Goal: Check status: Check status

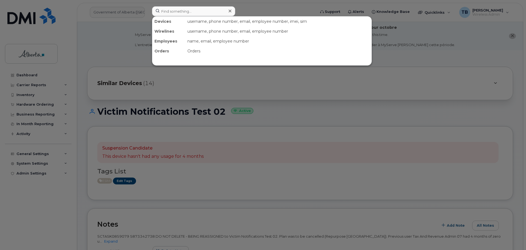
scroll to position [158, 0]
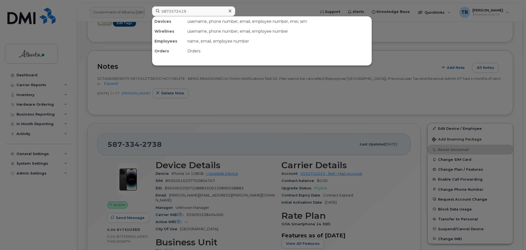
type input "5873572419"
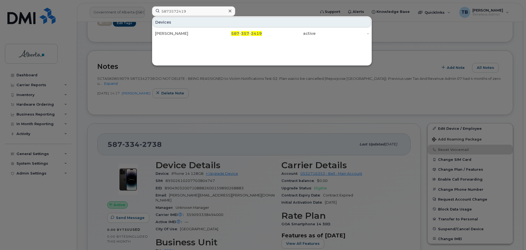
drag, startPoint x: 165, startPoint y: 33, endPoint x: 11, endPoint y: 62, distance: 155.9
click at [165, 33] on div "Rachel King" at bounding box center [182, 33] width 54 height 5
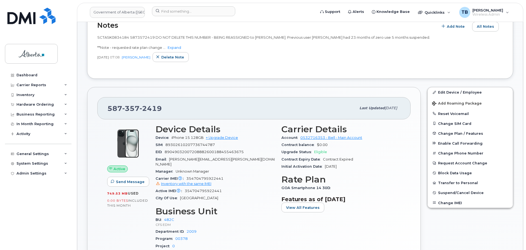
scroll to position [165, 0]
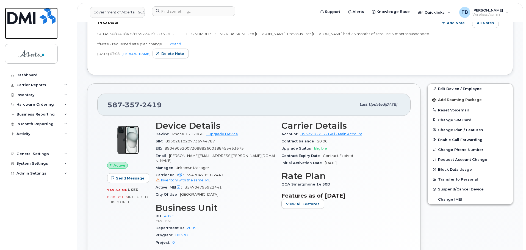
click at [25, 18] on img at bounding box center [31, 16] width 48 height 16
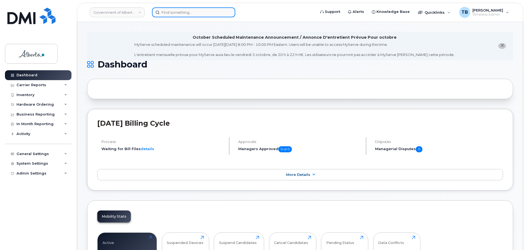
click at [179, 12] on input at bounding box center [193, 12] width 83 height 10
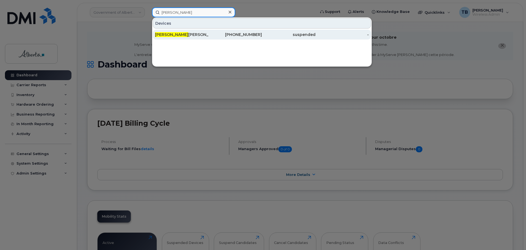
type input "dodi"
click at [164, 36] on div "Dodi Zuczek" at bounding box center [182, 34] width 54 height 5
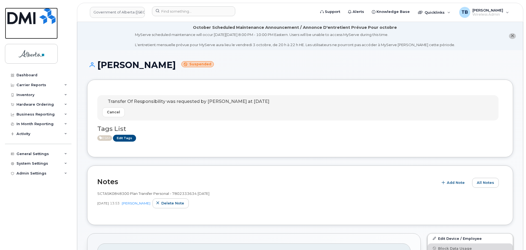
click at [21, 22] on img at bounding box center [31, 16] width 48 height 16
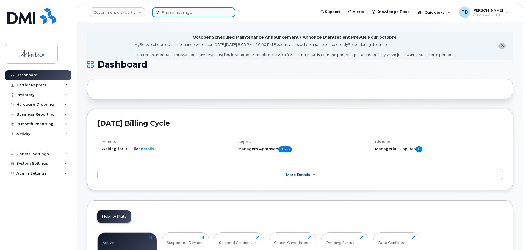
click at [175, 13] on input at bounding box center [193, 12] width 83 height 10
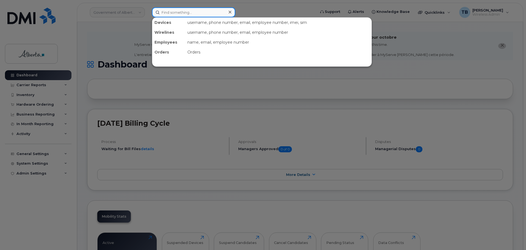
paste input "357337098973691"
type input "357337098973691"
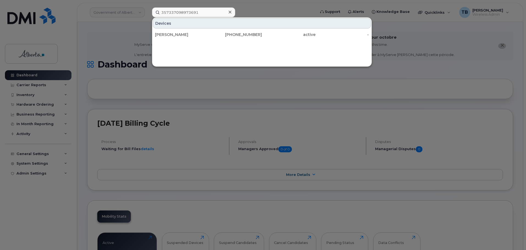
drag, startPoint x: 177, startPoint y: 35, endPoint x: 161, endPoint y: 56, distance: 26.7
click at [177, 35] on div "[PERSON_NAME]" at bounding box center [182, 34] width 54 height 5
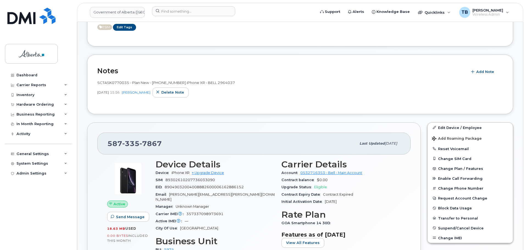
scroll to position [82, 0]
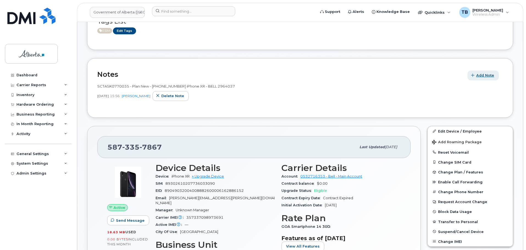
click at [482, 77] on span "Add Note" at bounding box center [485, 75] width 18 height 5
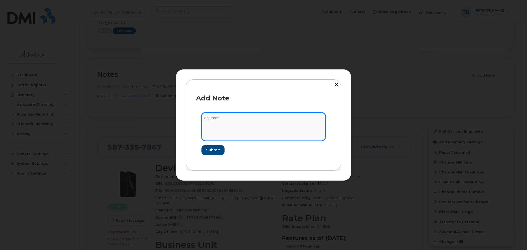
click at [233, 116] on textarea at bounding box center [264, 127] width 124 height 28
paste textarea "SCTASK0855608 - Plan Cancel - [PHONE_NUMBER] Repurpose [GEOGRAPHIC_DATA]"
type textarea "SCTASK0855608 - Plan Cancel - [PHONE_NUMBER] Repurpose [GEOGRAPHIC_DATA]"
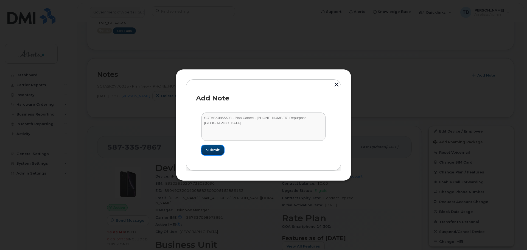
click at [214, 149] on span "Submit" at bounding box center [213, 150] width 14 height 5
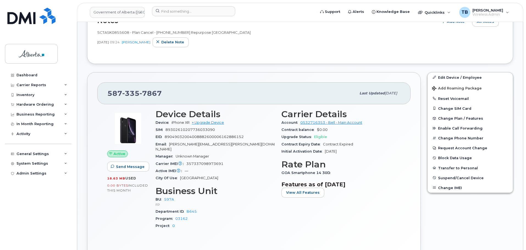
scroll to position [137, 0]
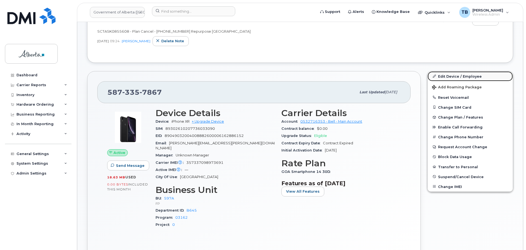
click at [449, 75] on link "Edit Device / Employee" at bounding box center [469, 76] width 85 height 10
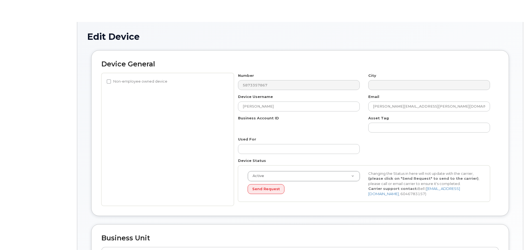
select select "4797726"
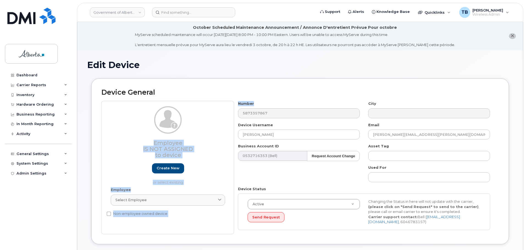
drag, startPoint x: 281, startPoint y: 107, endPoint x: 233, endPoint y: 108, distance: 48.1
click at [233, 108] on div "Employee Is not assigned to device Create new or select existing Employee Selec…" at bounding box center [299, 167] width 397 height 133
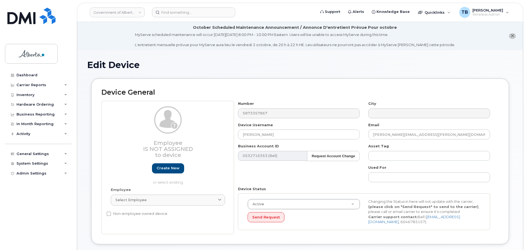
click at [231, 84] on div "Device General Employee Is not assigned to device Create new or select existing…" at bounding box center [300, 162] width 418 height 166
drag, startPoint x: 282, startPoint y: 138, endPoint x: 226, endPoint y: 141, distance: 55.9
click at [226, 141] on div "Employee Is not assigned to device Create new or select existing Employee Selec…" at bounding box center [299, 167] width 397 height 133
type input "Repurpose [GEOGRAPHIC_DATA]"
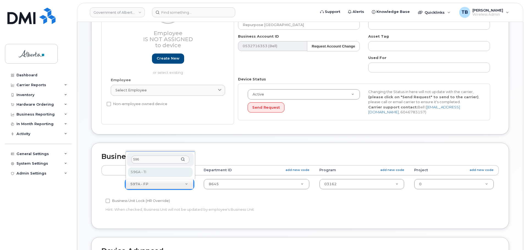
type input "596"
select select "4797729"
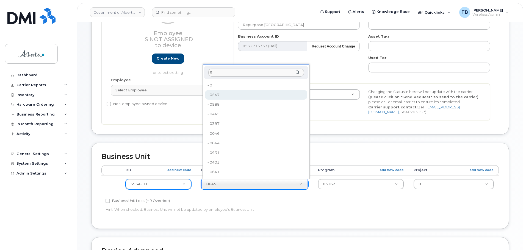
type input "0"
type input "4806341"
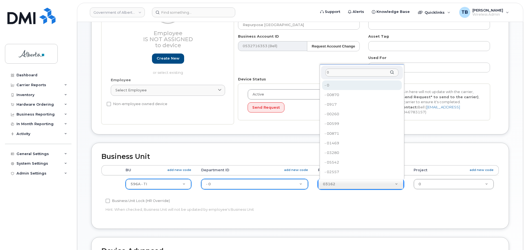
type input "0"
type input "4806366"
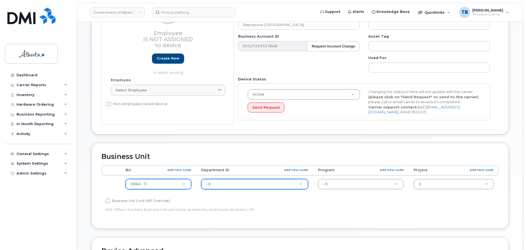
click at [325, 222] on div "Business Unit Accounting Categories Rules BU add new code Department ID add new…" at bounding box center [300, 186] width 418 height 86
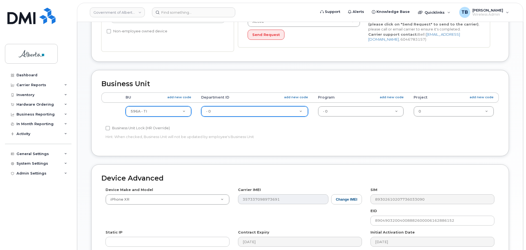
scroll to position [192, 0]
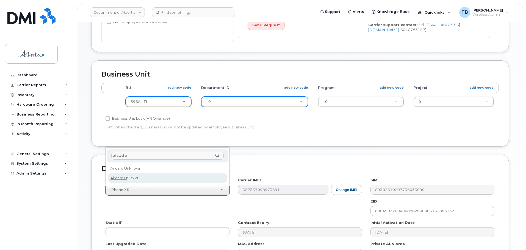
type input "aircard u"
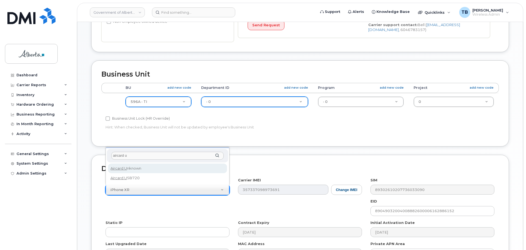
select select "971"
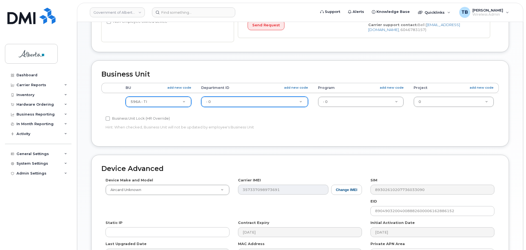
click at [263, 214] on div "Device Make and Model Aircard Unknown Android TCL 502 Watch Apple Watch S9 41mm…" at bounding box center [299, 220] width 397 height 85
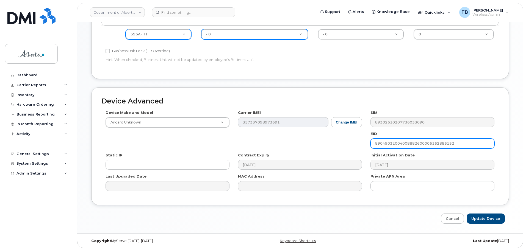
scroll to position [261, 0]
drag, startPoint x: 459, startPoint y: 143, endPoint x: 365, endPoint y: 152, distance: 94.3
click at [365, 152] on div "Device Make and Model Aircard Unknown Android TCL 502 Watch Apple Watch S9 41mm…" at bounding box center [299, 151] width 397 height 85
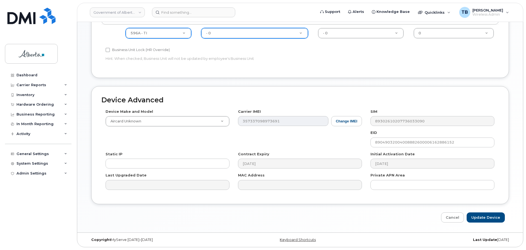
click at [365, 152] on div "Contract Expiry 2017-01-01" at bounding box center [300, 160] width 132 height 17
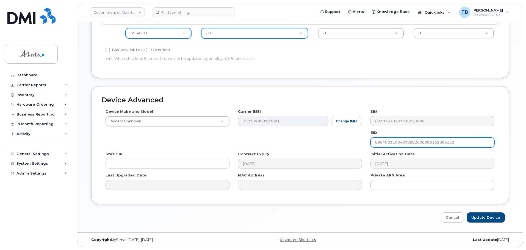
click at [383, 146] on input "89049032004008882600006162886152" at bounding box center [432, 143] width 124 height 10
type input "89049032004008882600006162886152"
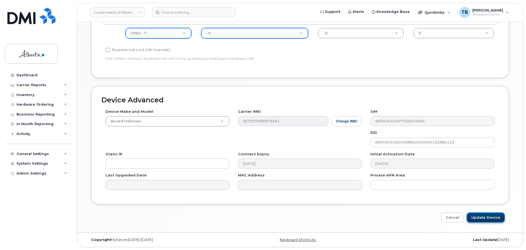
click at [487, 218] on input "Update Device" at bounding box center [485, 218] width 38 height 10
type input "Saving..."
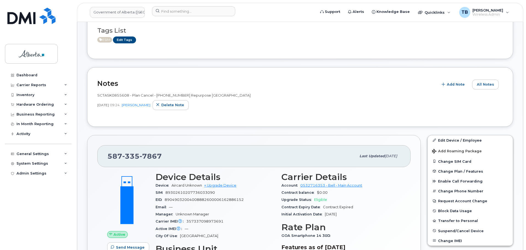
scroll to position [82, 0]
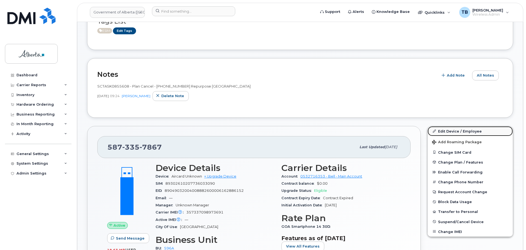
click at [456, 132] on link "Edit Device / Employee" at bounding box center [469, 131] width 85 height 10
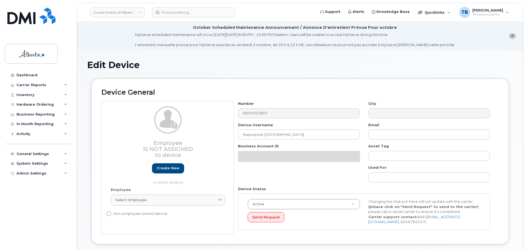
select select "4797729"
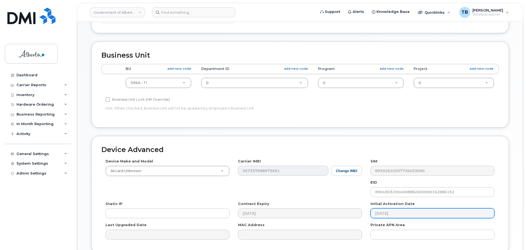
scroll to position [247, 0]
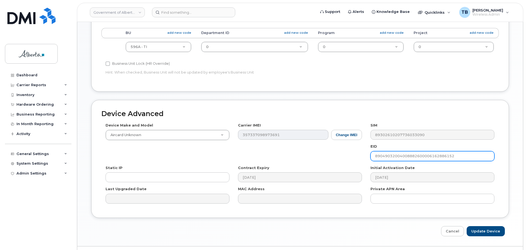
drag, startPoint x: 422, startPoint y: 160, endPoint x: 366, endPoint y: 160, distance: 55.8
click at [368, 160] on div "EID 89049032004008882600006162886152" at bounding box center [432, 152] width 132 height 17
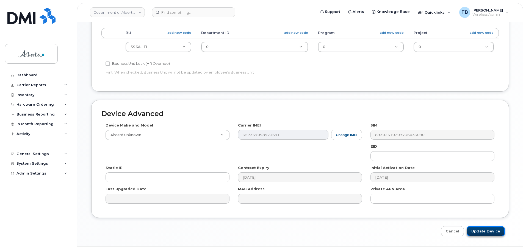
click at [483, 230] on input "Update Device" at bounding box center [485, 231] width 38 height 10
type input "Saving..."
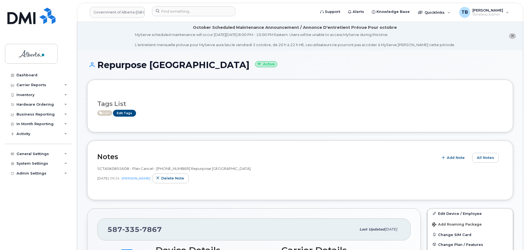
scroll to position [110, 0]
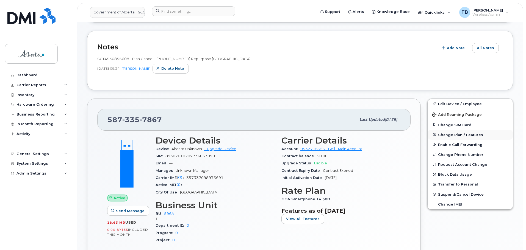
click at [447, 138] on button "Change Plan / Features" at bounding box center [469, 135] width 85 height 10
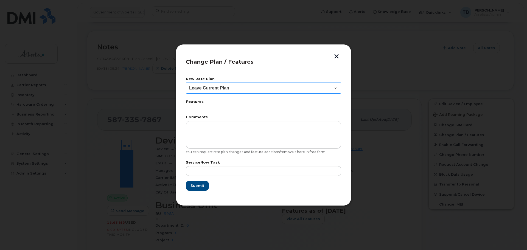
click at [207, 91] on select "Leave Current Plan GOA Data plan 9 30 d GOA–Unlimited Data Plan 9" at bounding box center [263, 88] width 155 height 11
select select "1790211"
click at [186, 83] on select "Leave Current Plan GOA Data plan 9 30 d GOA–Unlimited Data Plan 9" at bounding box center [263, 88] width 155 height 11
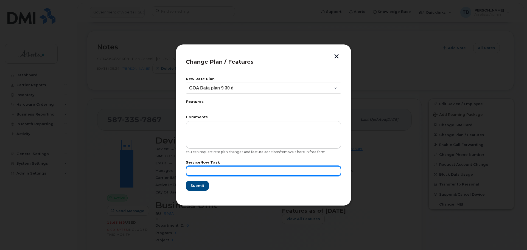
click at [214, 168] on input "text" at bounding box center [263, 171] width 155 height 10
paste input "SCTASK0855608"
type input "SCTASK0855608"
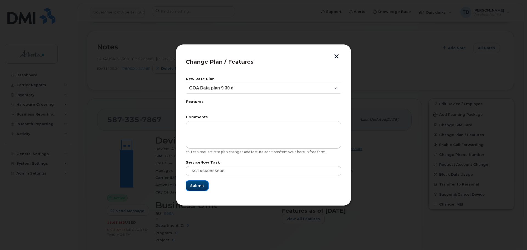
click at [196, 187] on span "Submit" at bounding box center [197, 185] width 14 height 5
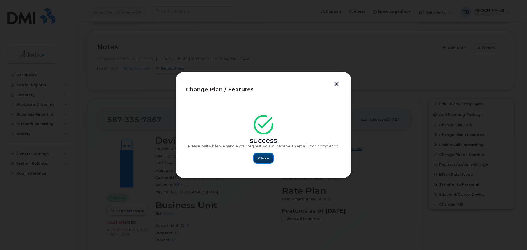
click at [266, 160] on span "Close" at bounding box center [263, 158] width 11 height 5
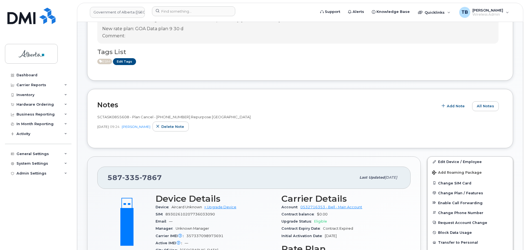
scroll to position [82, 0]
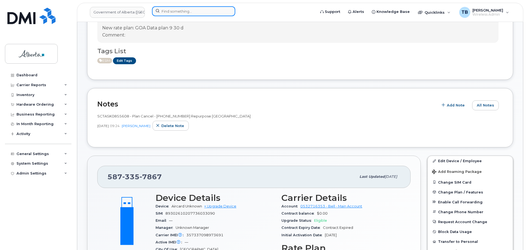
click at [166, 12] on input at bounding box center [193, 11] width 83 height 10
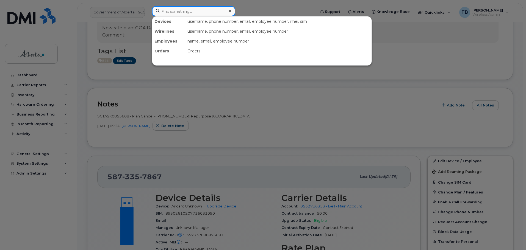
paste input "4037950534"
type input "4037950534"
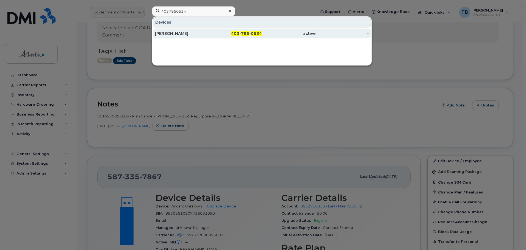
click at [173, 32] on div "[PERSON_NAME]" at bounding box center [182, 33] width 54 height 5
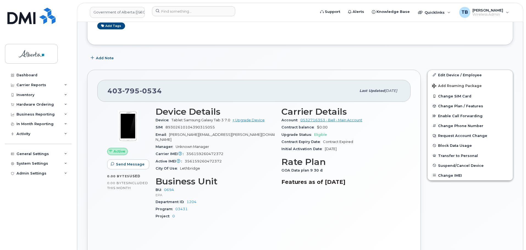
scroll to position [165, 0]
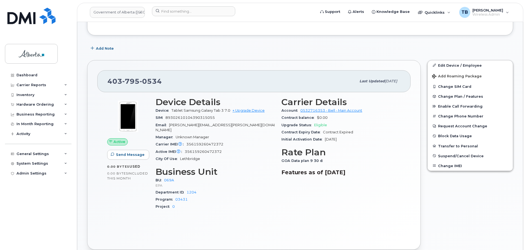
click at [212, 141] on div "Carrier IMEI Carrier IMEI is reported during the last billing cycle or change o…" at bounding box center [214, 144] width 119 height 7
copy span "356159260472372"
click at [95, 49] on button "Add Note" at bounding box center [102, 49] width 31 height 10
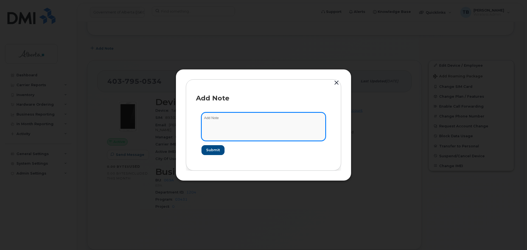
click at [227, 118] on textarea at bounding box center [264, 127] width 124 height 28
paste textarea "SCTASK0855624 Plan Cancel - (1) 4037950534 Repurpose Lethbridge"
type textarea "SCTASK0855624 Plan Cancel - (1) 4037950534 Repurpose Lethbridge"
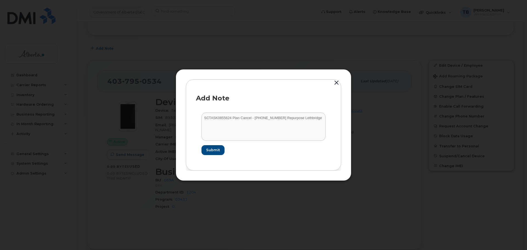
click at [232, 84] on div "Add Note SCTASK0855624 Plan Cancel - (1) 4037950534 Repurpose Lethbridge Submit" at bounding box center [263, 124] width 155 height 91
click at [215, 152] on span "Submit" at bounding box center [213, 150] width 14 height 5
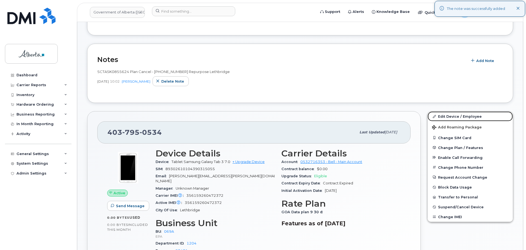
drag, startPoint x: 448, startPoint y: 115, endPoint x: 392, endPoint y: 131, distance: 58.2
click at [448, 115] on link "Edit Device / Employee" at bounding box center [469, 117] width 85 height 10
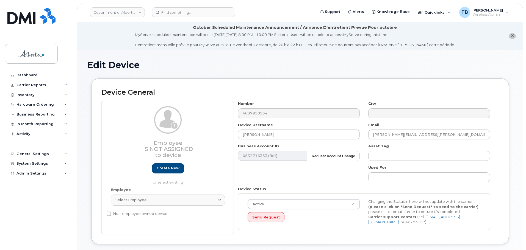
select select "4120331"
drag, startPoint x: 278, startPoint y: 134, endPoint x: 234, endPoint y: 133, distance: 44.2
click at [234, 133] on div "Device Username [PERSON_NAME]" at bounding box center [299, 131] width 130 height 17
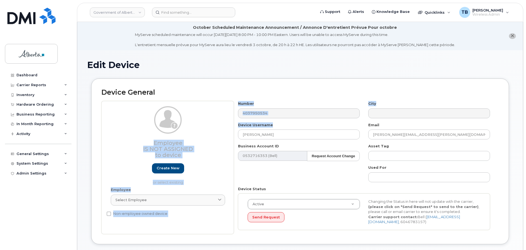
click at [234, 133] on div "Employee Is not assigned to device Create new or select existing Employee Selec…" at bounding box center [299, 167] width 397 height 133
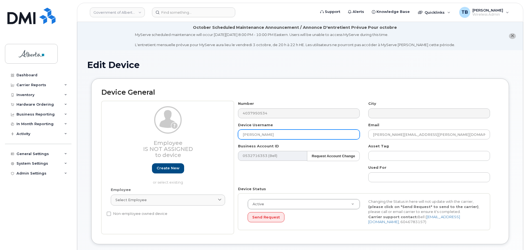
click at [281, 136] on input "[PERSON_NAME]" at bounding box center [299, 135] width 122 height 10
type input "Repurpose Lethbridge"
drag, startPoint x: 397, startPoint y: 137, endPoint x: 357, endPoint y: 138, distance: 40.4
click at [357, 138] on div "Number 4037950534 City Device Username Repurpose Lethbridge Email andrew.fera@g…" at bounding box center [364, 167] width 260 height 133
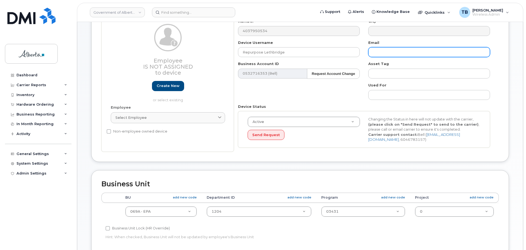
scroll to position [110, 0]
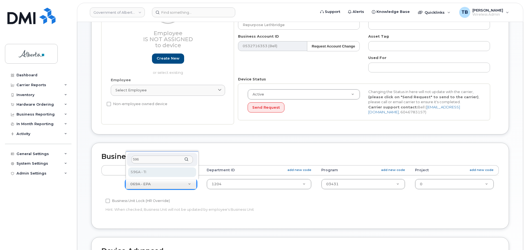
type input "596"
select select "4797729"
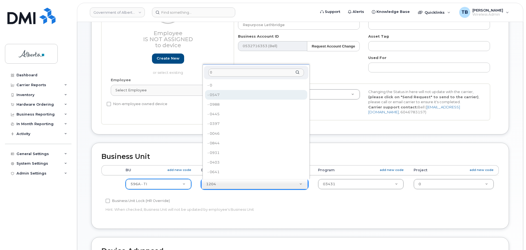
type input "0"
type input "8893638"
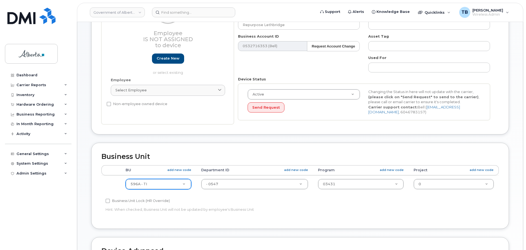
click at [217, 90] on span at bounding box center [219, 90] width 5 height 5
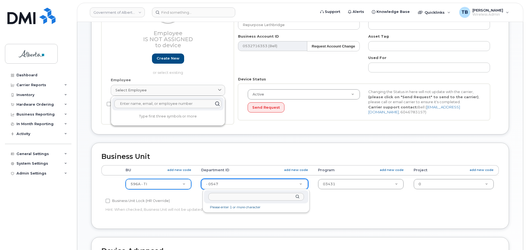
type input "0"
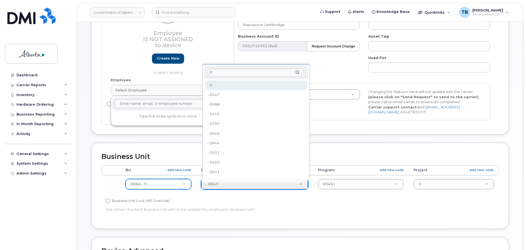
type input "4806341"
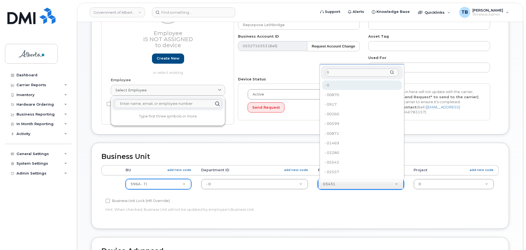
type input "0"
type input "4806366"
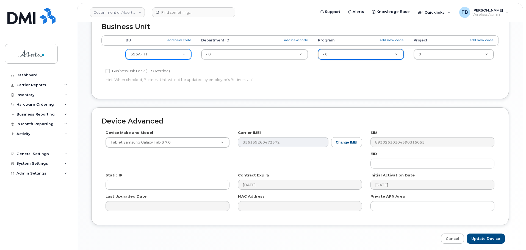
scroll to position [247, 0]
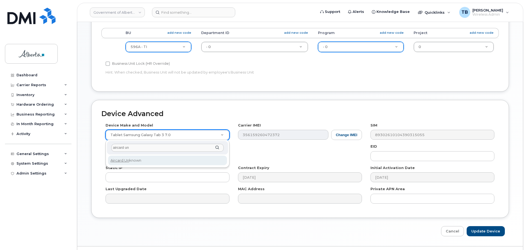
type input "aircard un"
select select "971"
click at [149, 158] on div "Device Make and Model Tablet Samsung Galaxy Tab 3 7.0 Android TCL 502 Watch App…" at bounding box center [299, 165] width 397 height 85
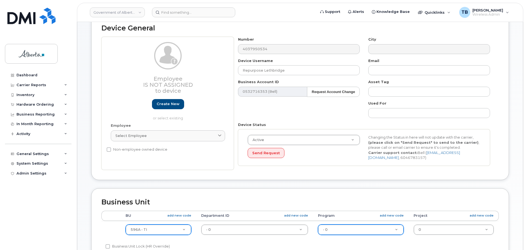
scroll to position [55, 0]
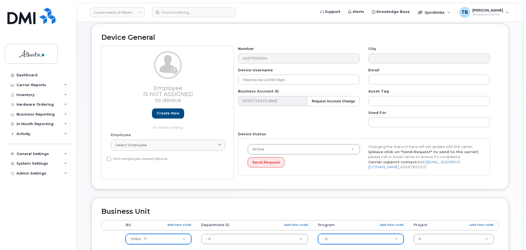
click at [83, 43] on div "Edit Device Device General Employee Is not assigned to device Create new or sel…" at bounding box center [300, 216] width 446 height 443
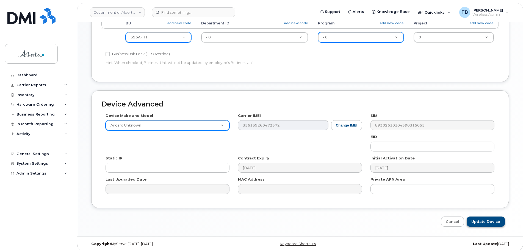
scroll to position [261, 0]
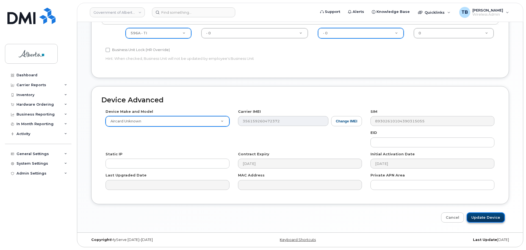
click at [472, 217] on input "Update Device" at bounding box center [485, 218] width 38 height 10
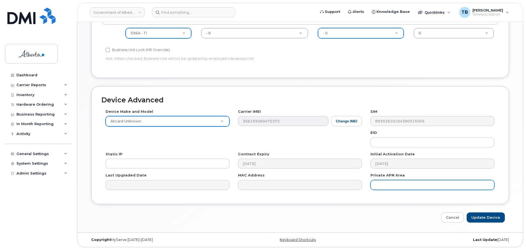
type input "Saving..."
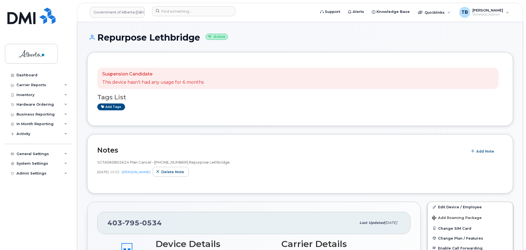
scroll to position [82, 0]
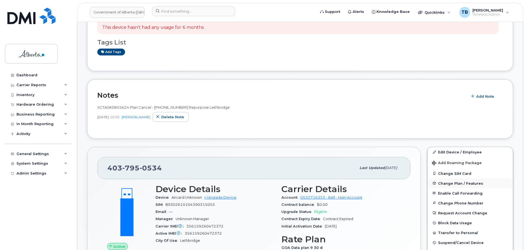
click at [449, 183] on span "Change Plan / Features" at bounding box center [460, 183] width 45 height 4
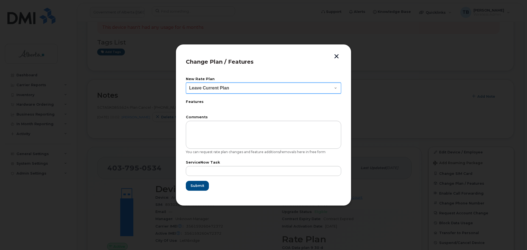
click at [233, 88] on select "Leave Current Plan GOA–Unlimited Data Plan 9" at bounding box center [263, 88] width 155 height 11
select select "1146991"
click at [186, 83] on select "Leave Current Plan GOA–Unlimited Data Plan 9" at bounding box center [263, 88] width 155 height 11
drag, startPoint x: 339, startPoint y: 53, endPoint x: 338, endPoint y: 56, distance: 3.3
click at [339, 53] on div "Change Plan / Features New Rate Plan Leave Current Plan GOA–Unlimited Data Plan…" at bounding box center [264, 125] width 176 height 162
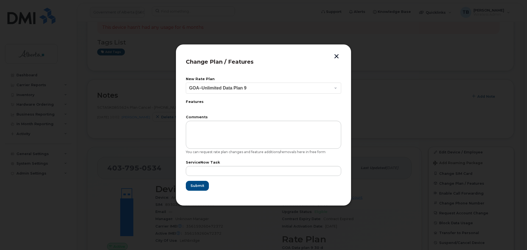
click at [337, 56] on button "button" at bounding box center [337, 57] width 8 height 6
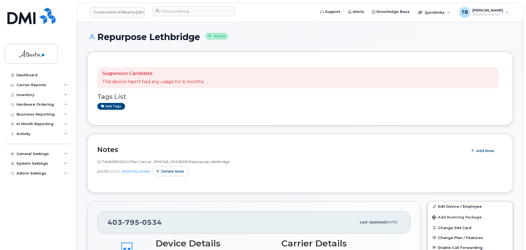
scroll to position [27, 0]
click at [112, 108] on link "Add tags" at bounding box center [111, 107] width 28 height 7
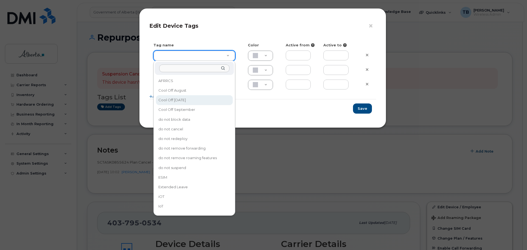
type input "Cool Off [DATE]"
type input "D6CDC1"
click at [195, 99] on div "Add more" at bounding box center [262, 96] width 227 height 5
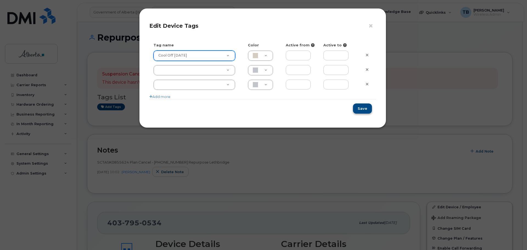
click at [360, 108] on button "Save" at bounding box center [362, 109] width 19 height 10
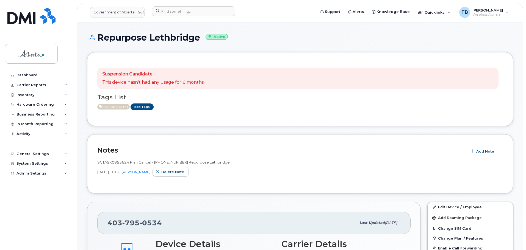
click at [105, 164] on span "SCTASK0855624 Plan Cancel - [PHONE_NUMBER] Repurpose Lethbridge" at bounding box center [163, 162] width 132 height 4
copy span "SCTASK0855624"
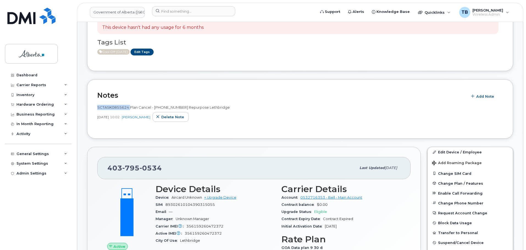
scroll to position [137, 0]
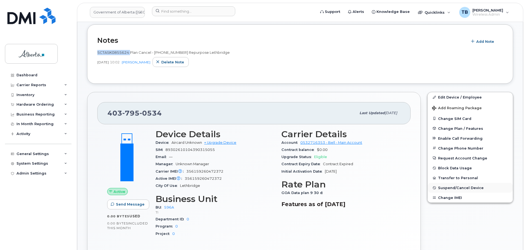
click at [444, 188] on span "Suspend/Cancel Device" at bounding box center [461, 188] width 46 height 4
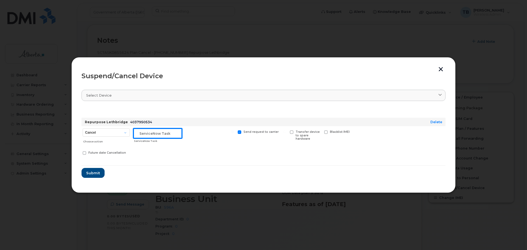
click at [165, 135] on input "text" at bounding box center [158, 134] width 49 height 10
paste input "SCTASK0855624"
type input "SCTASK0855624"
click at [116, 131] on select "Cancel Suspend - Extend Suspension Suspend - Reduced Rate Suspend - Lost Device…" at bounding box center [106, 133] width 47 height 8
select select "[object Object]"
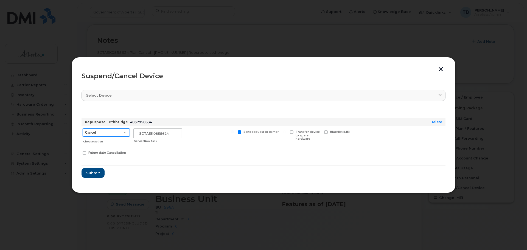
click at [83, 129] on select "Cancel Suspend - Extend Suspension Suspend - Reduced Rate Suspend - Lost Device…" at bounding box center [106, 133] width 47 height 8
click at [105, 155] on div "Future date Cancellation" at bounding box center [106, 154] width 49 height 12
click at [88, 178] on button "Submit" at bounding box center [93, 173] width 23 height 10
click at [88, 178] on form "Repurpose Lethbridge 4037950534 Delete Cancel Suspend - Extend Suspension Suspe…" at bounding box center [264, 143] width 364 height 71
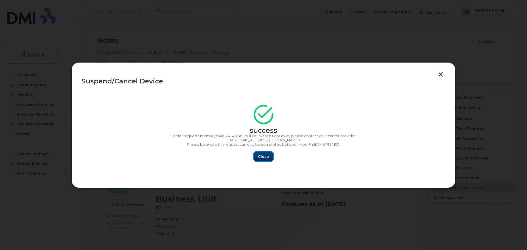
click at [263, 156] on span "Close" at bounding box center [263, 156] width 11 height 5
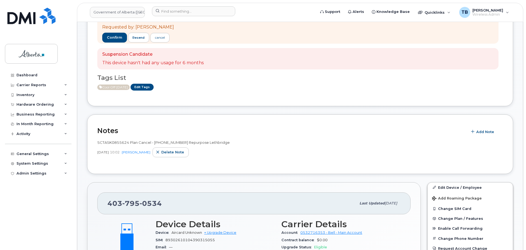
scroll to position [82, 0]
click at [154, 85] on link "Edit Tags" at bounding box center [141, 87] width 23 height 7
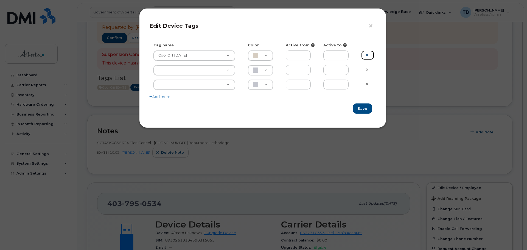
click at [367, 56] on icon at bounding box center [367, 55] width 3 height 4
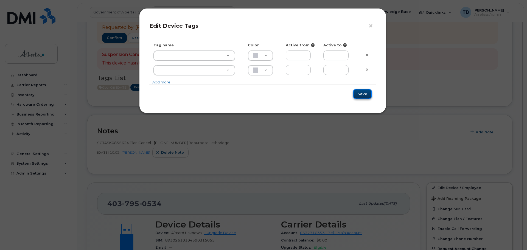
click at [362, 99] on button "Save" at bounding box center [362, 94] width 19 height 10
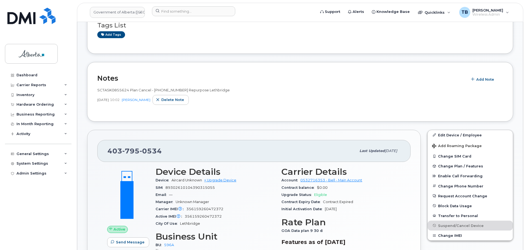
scroll to position [137, 0]
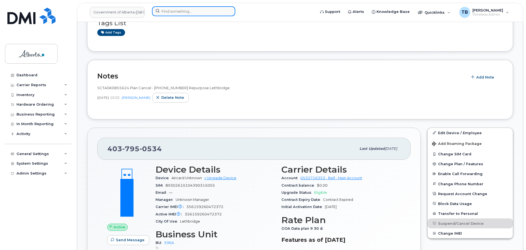
click at [164, 16] on input at bounding box center [193, 11] width 83 height 10
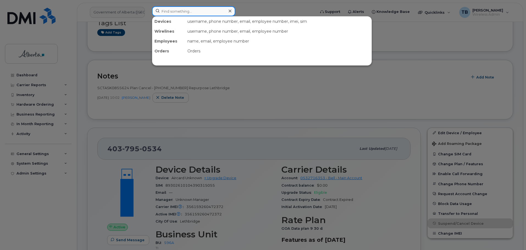
paste input "5873353323"
type input "5873353323"
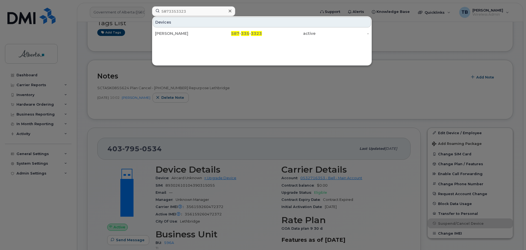
drag, startPoint x: 177, startPoint y: 34, endPoint x: 172, endPoint y: 73, distance: 39.0
click at [177, 34] on div "Annemairi Ward" at bounding box center [182, 33] width 54 height 5
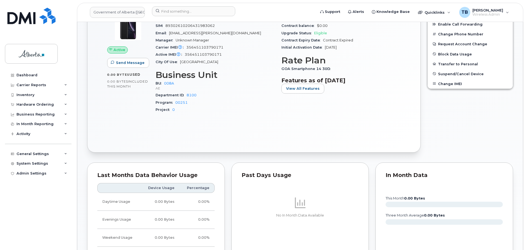
scroll to position [220, 0]
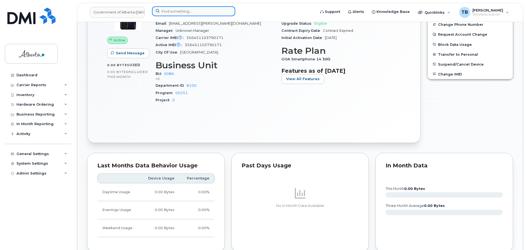
click at [175, 10] on input at bounding box center [193, 11] width 83 height 10
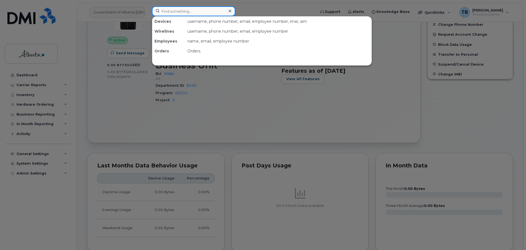
paste input "5873353323"
type input "5873353323"
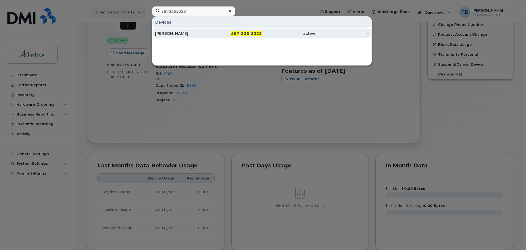
click at [175, 31] on div "[PERSON_NAME]" at bounding box center [182, 34] width 54 height 10
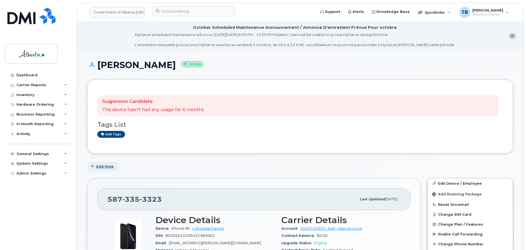
click at [107, 168] on span "Add Note" at bounding box center [105, 166] width 18 height 5
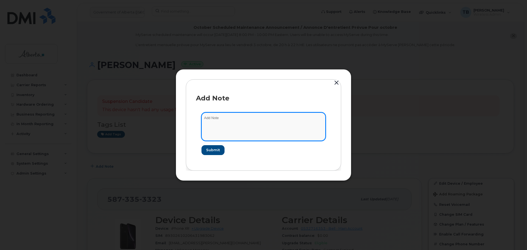
click at [215, 132] on textarea at bounding box center [264, 127] width 124 height 28
paste textarea "SCTASK0854077 Plan Cancel - (1) 5873353323 Repurpose Edmonton . Previous user A…"
type textarea "SCTASK0854077 Plan Cancel - (1) 5873353323 Repurpose Edmonton . Previous user A…"
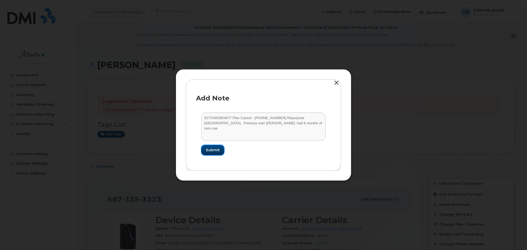
click at [217, 152] on span "Submit" at bounding box center [213, 150] width 14 height 5
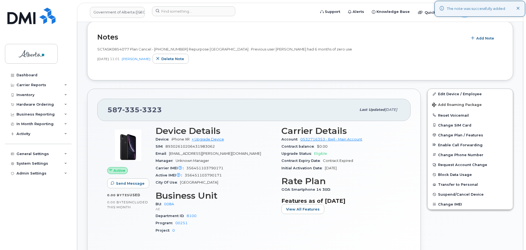
scroll to position [137, 0]
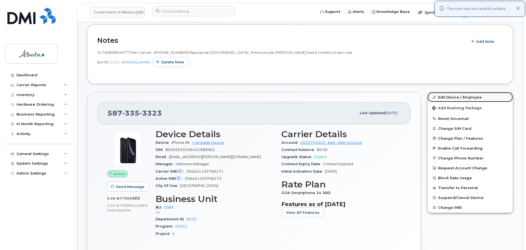
click at [455, 98] on link "Edit Device / Employee" at bounding box center [469, 97] width 85 height 10
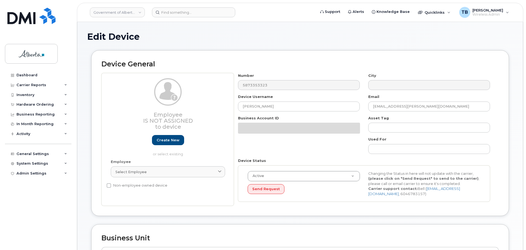
select select "4749737"
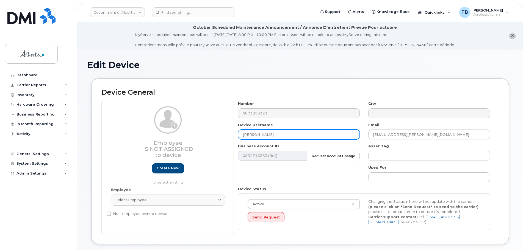
drag, startPoint x: 283, startPoint y: 137, endPoint x: 235, endPoint y: 137, distance: 47.5
click at [235, 137] on div "Device Username [PERSON_NAME]" at bounding box center [299, 131] width 130 height 17
type input "Repurpose [GEOGRAPHIC_DATA]"
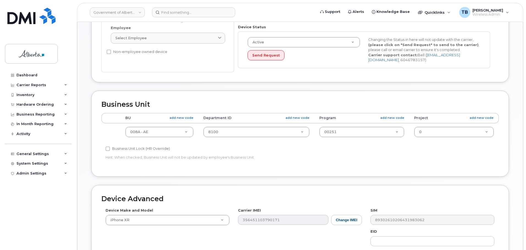
scroll to position [165, 0]
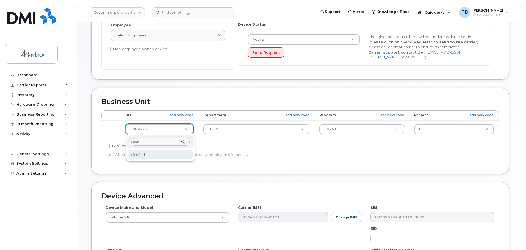
type input "596"
select select "4797729"
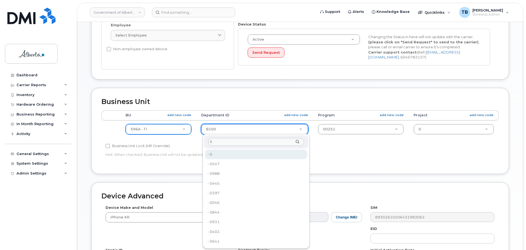
type input "0"
type input "4806341"
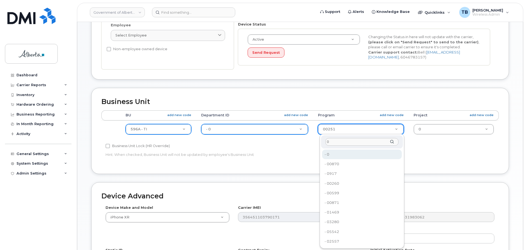
type input "0"
type input "4806366"
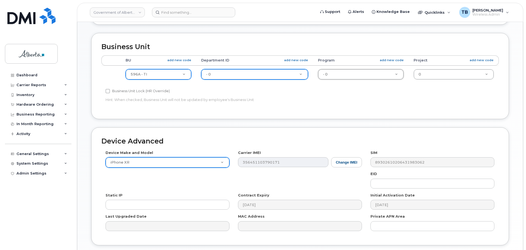
scroll to position [247, 0]
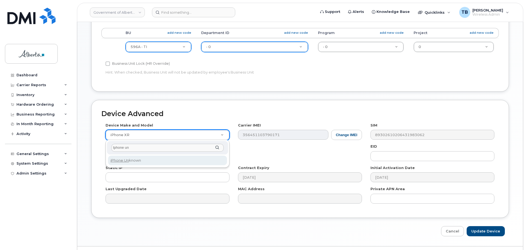
type input "Iphone un"
select select "185"
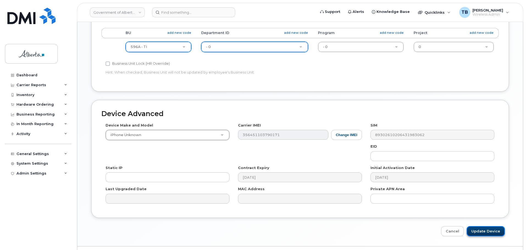
click at [486, 230] on input "Update Device" at bounding box center [485, 231] width 38 height 10
type input "Saving..."
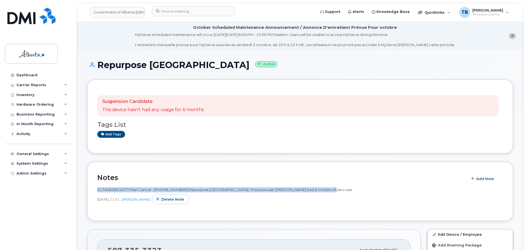
drag, startPoint x: 334, startPoint y: 192, endPoint x: 93, endPoint y: 192, distance: 240.7
click at [93, 192] on div "Notes Add Note SCTASK0854077 Plan Cancel - [PHONE_NUMBER] Repurpose [GEOGRAPHIC…" at bounding box center [300, 192] width 426 height 60
copy span "SCTASK0854077 Plan Cancel - [PHONE_NUMBER] Repurpose [GEOGRAPHIC_DATA] . Previo…"
copy span "SCTASK0854077 Plan Cancel - (1) 5873353323 Repurpose Edmonton . Previous user A…"
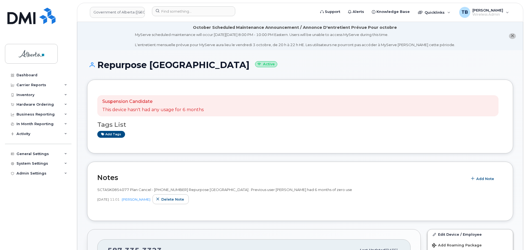
click at [176, 19] on header "Government of Alberta (GOA) Support Alerts Knowledge Base Quicklinks Suspend / …" at bounding box center [300, 12] width 446 height 19
click at [176, 15] on input at bounding box center [193, 11] width 83 height 10
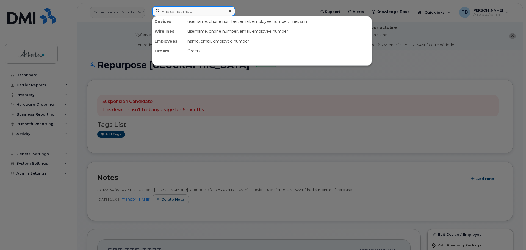
paste input "7802977763"
type input "7802977763"
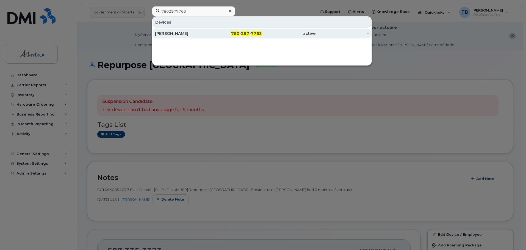
click at [180, 35] on div "[PERSON_NAME]" at bounding box center [182, 33] width 54 height 5
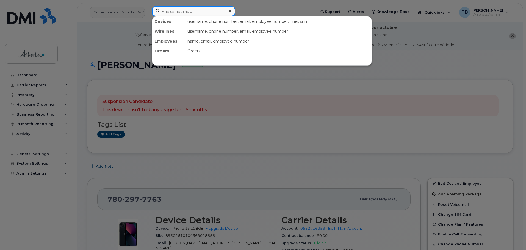
click at [188, 9] on input at bounding box center [193, 11] width 83 height 10
paste input "4035426469"
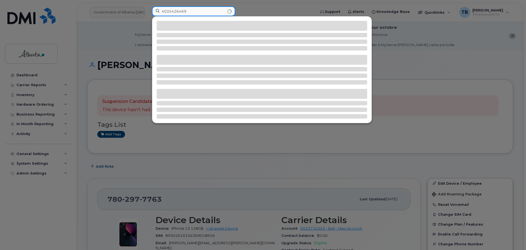
type input "4035426469"
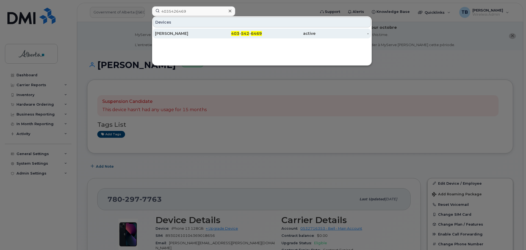
click at [174, 31] on div "[PERSON_NAME]" at bounding box center [182, 33] width 54 height 5
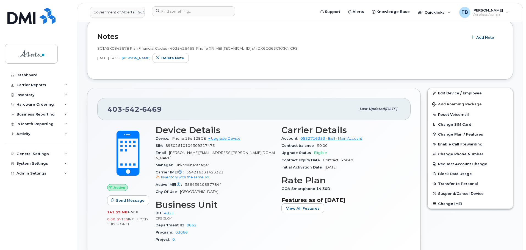
scroll to position [165, 0]
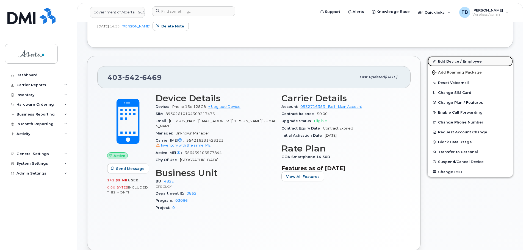
click at [462, 62] on link "Edit Device / Employee" at bounding box center [469, 61] width 85 height 10
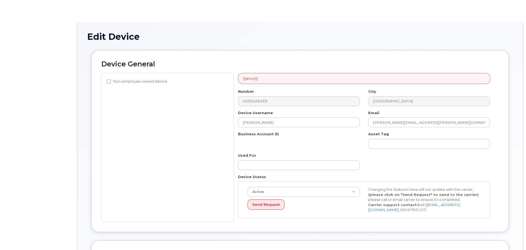
select select "4124490"
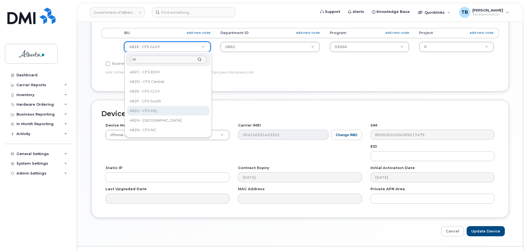
type input "48"
select select "4120337"
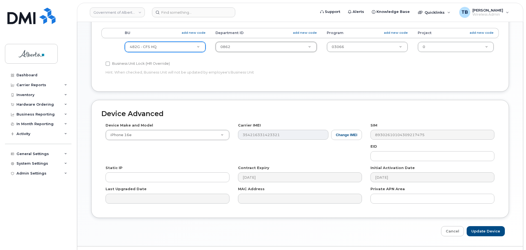
type input "0"
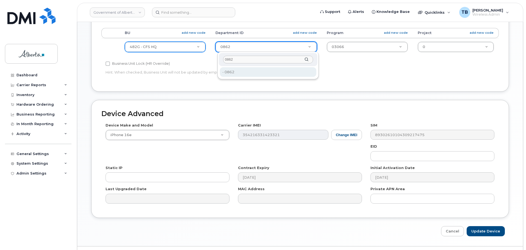
click at [234, 60] on input "0862" at bounding box center [268, 60] width 90 height 8
type input "0862"
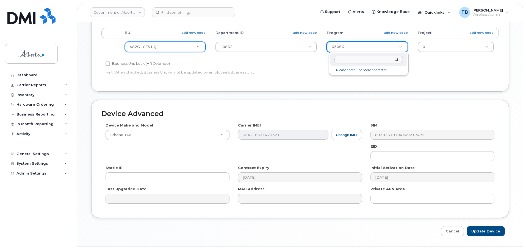
type input "0"
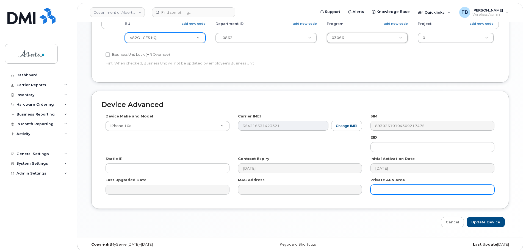
scroll to position [261, 0]
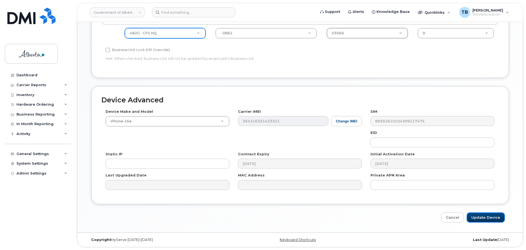
drag, startPoint x: 480, startPoint y: 218, endPoint x: 250, endPoint y: 246, distance: 232.0
click at [480, 218] on input "Update Device" at bounding box center [485, 218] width 38 height 10
type input "Saving..."
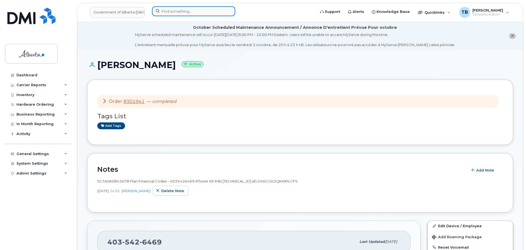
click at [162, 9] on input at bounding box center [193, 11] width 83 height 10
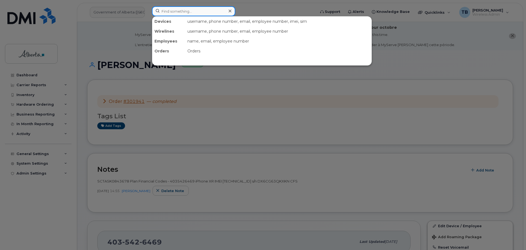
paste input "7802977763"
type input "7802977763"
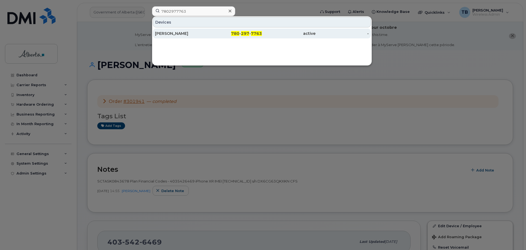
click at [168, 32] on div "[PERSON_NAME]" at bounding box center [182, 33] width 54 height 5
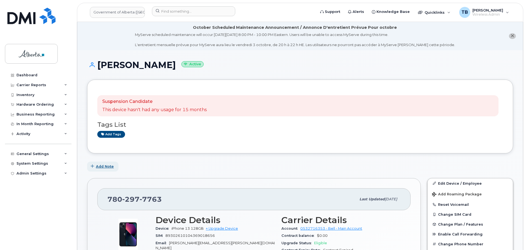
click at [108, 167] on span "Add Note" at bounding box center [105, 166] width 18 height 5
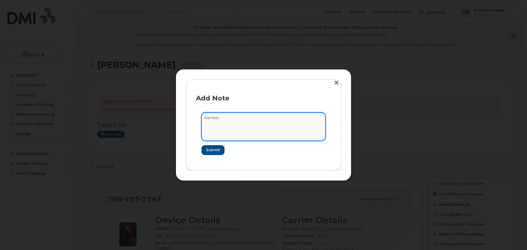
click at [217, 121] on textarea at bounding box center [264, 127] width 124 height 28
paste textarea "SCTASK0858222 Plan Cancel - [PHONE_NUMBER] Repurpose [GEOGRAPHIC_DATA]. Previou…"
type textarea "SCTASK0858222 Plan Cancel - [PHONE_NUMBER] Repurpose [GEOGRAPHIC_DATA]. Previou…"
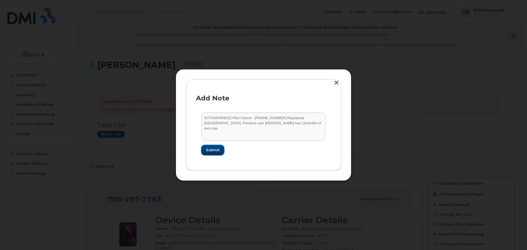
click at [207, 151] on span "Submit" at bounding box center [213, 150] width 14 height 5
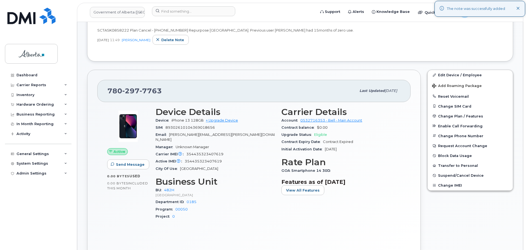
scroll to position [165, 0]
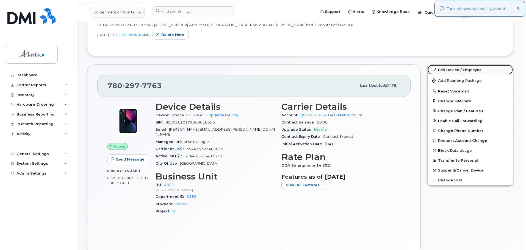
click at [452, 73] on link "Edit Device / Employee" at bounding box center [469, 70] width 85 height 10
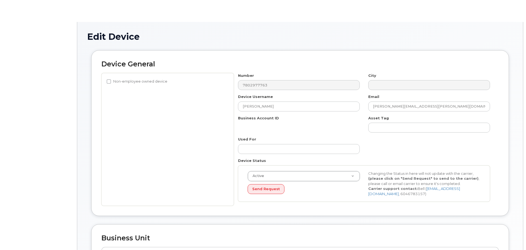
select select "29588065"
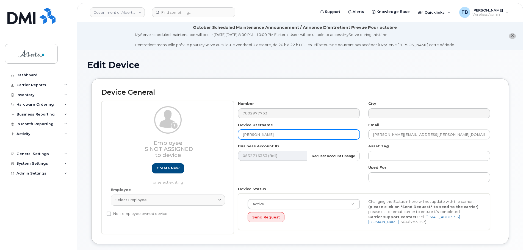
drag, startPoint x: 280, startPoint y: 139, endPoint x: 221, endPoint y: 138, distance: 59.3
click at [222, 139] on div "Employee Is not assigned to device Create new or select existing Employee Selec…" at bounding box center [299, 167] width 397 height 133
type input "Repurpose [GEOGRAPHIC_DATA]"
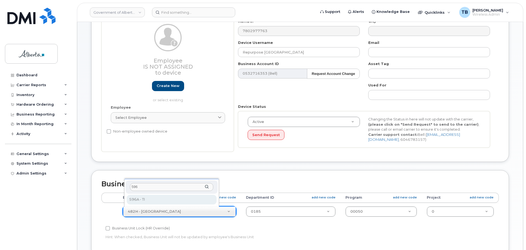
type input "596"
select select "4797729"
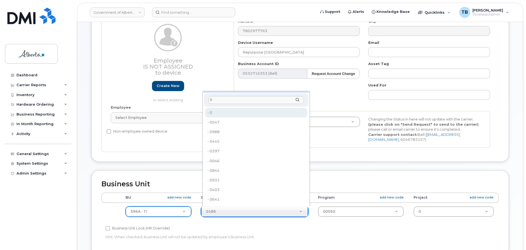
type input "0"
type input "4806341"
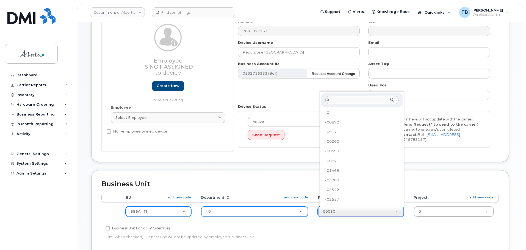
type input "0"
drag, startPoint x: 330, startPoint y: 114, endPoint x: 418, endPoint y: 173, distance: 105.7
type input "4806366"
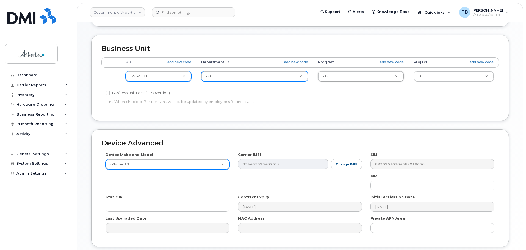
scroll to position [220, 0]
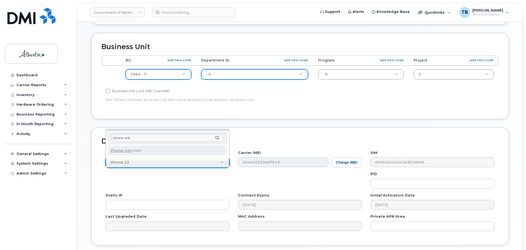
type input "iphone unk"
select select "185"
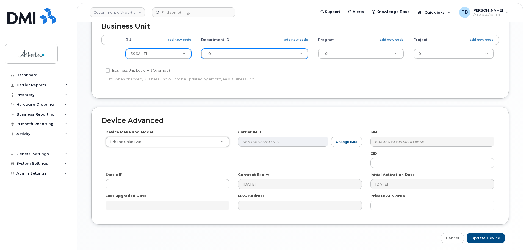
scroll to position [261, 0]
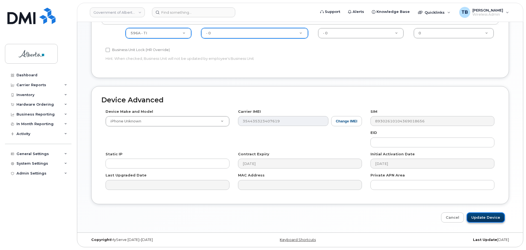
click at [487, 220] on input "Update Device" at bounding box center [485, 218] width 38 height 10
type input "Saving..."
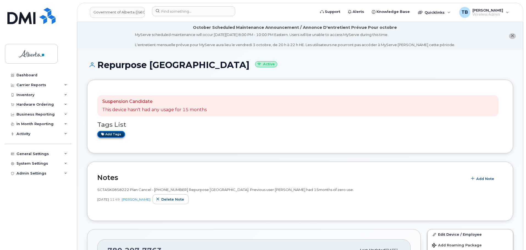
click at [110, 135] on link "Add tags" at bounding box center [111, 134] width 28 height 7
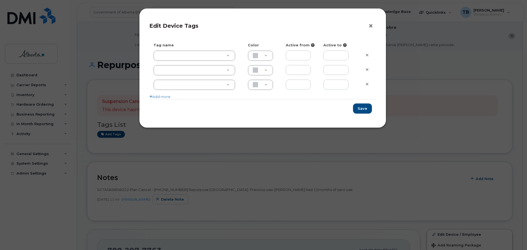
click at [371, 26] on button "×" at bounding box center [373, 26] width 8 height 8
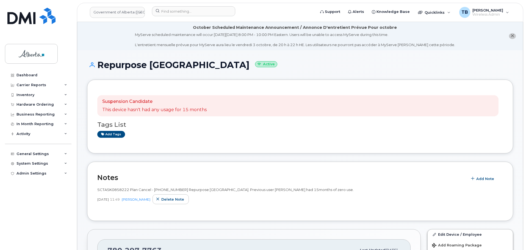
click at [95, 38] on li "October Scheduled Maintenance Announcement / Annonce D'entretient Prévue Pour o…" at bounding box center [300, 36] width 446 height 28
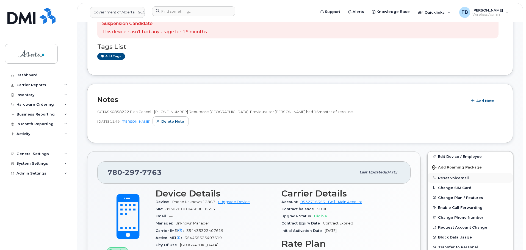
scroll to position [110, 0]
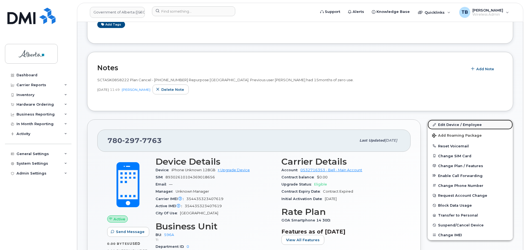
click at [441, 127] on link "Edit Device / Employee" at bounding box center [469, 125] width 85 height 10
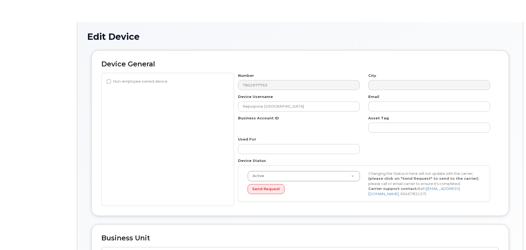
select select "4797729"
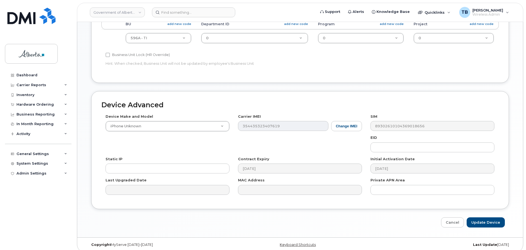
scroll to position [261, 0]
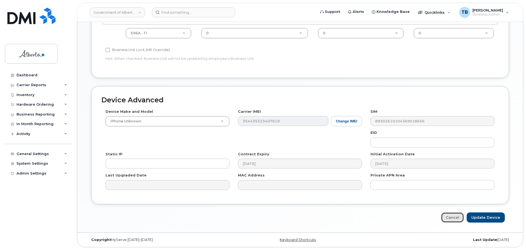
click at [454, 220] on link "Cancel" at bounding box center [452, 218] width 23 height 10
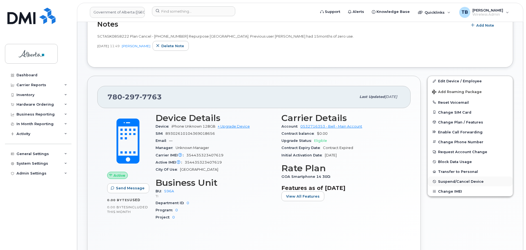
click at [445, 182] on span "Suspend/Cancel Device" at bounding box center [461, 182] width 46 height 4
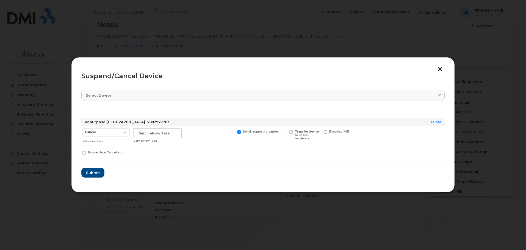
scroll to position [154, 0]
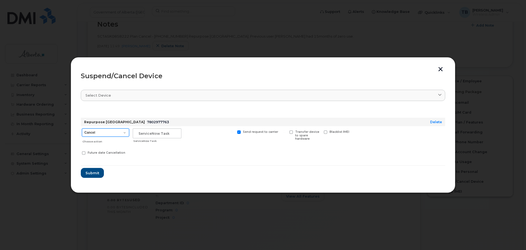
click at [109, 133] on select "Cancel Suspend - Extend Suspension Suspend - Reduced Rate Suspend - Lost Device…" at bounding box center [105, 133] width 47 height 8
select select "[object Object]"
click at [82, 129] on select "Cancel Suspend - Extend Suspension Suspend - Reduced Rate Suspend - Lost Device…" at bounding box center [105, 133] width 47 height 8
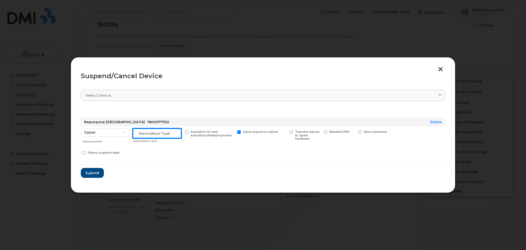
click at [150, 137] on input "text" at bounding box center [157, 134] width 49 height 10
paste input "SCTASK0858222"
type input "SCTASK0858222"
click at [91, 174] on span "Submit" at bounding box center [92, 173] width 14 height 5
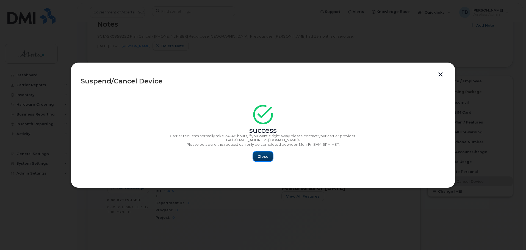
click at [261, 157] on span "Close" at bounding box center [262, 156] width 11 height 5
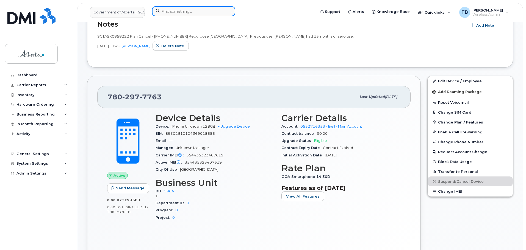
click at [161, 12] on input at bounding box center [193, 11] width 83 height 10
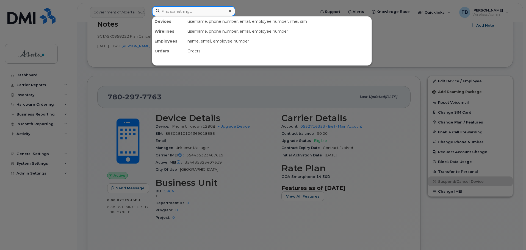
paste input "357136147606702"
type input "357136147606702"
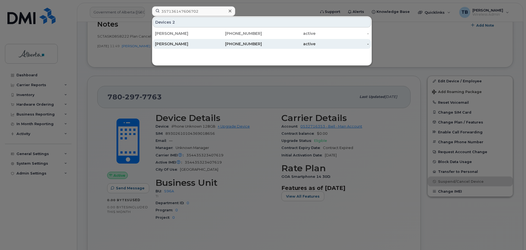
click at [176, 45] on div "[PERSON_NAME]" at bounding box center [182, 43] width 54 height 5
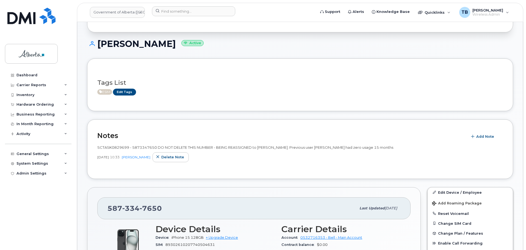
scroll to position [82, 0]
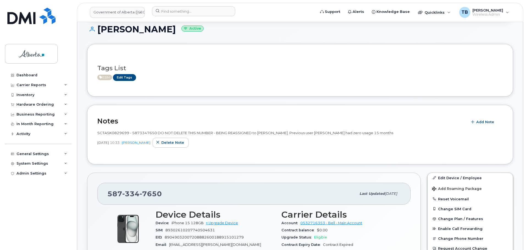
drag, startPoint x: 98, startPoint y: 133, endPoint x: 400, endPoint y: 131, distance: 302.2
click at [400, 131] on div "SCTASK0829699 - 5873347650 DO NOT DELETE THIS NUMBER - BEING REASSIGNED to [PER…" at bounding box center [299, 132] width 405 height 5
copy span "SCTASK0829699 - 5873347650 DO NOT DELETE THIS NUMBER - BEING REASSIGNED to [PER…"
click at [25, 103] on div "Hardware Ordering" at bounding box center [34, 104] width 37 height 4
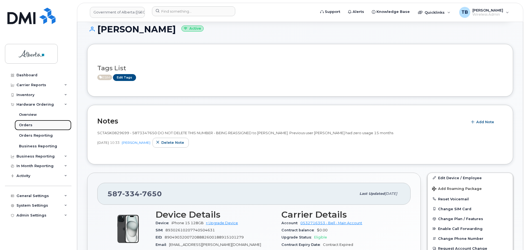
click at [23, 125] on div "Orders" at bounding box center [25, 125] width 13 height 5
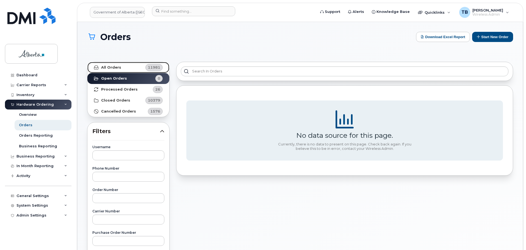
drag, startPoint x: 100, startPoint y: 67, endPoint x: 105, endPoint y: 80, distance: 14.0
click at [100, 67] on link "All Orders 11981" at bounding box center [128, 67] width 82 height 11
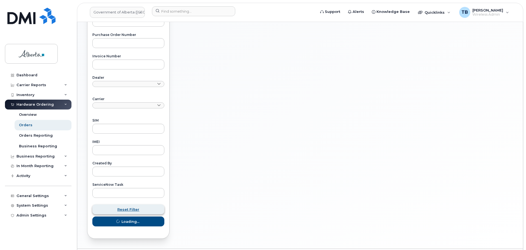
scroll to position [214, 0]
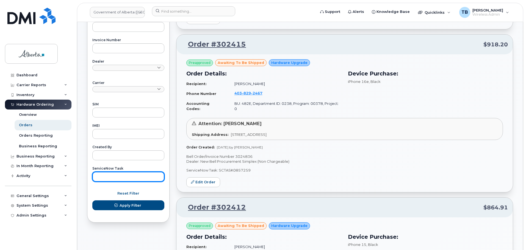
click at [110, 174] on input "text" at bounding box center [128, 177] width 72 height 10
paste input "SCTASK0859265"
click at [92, 201] on button "Apply Filter" at bounding box center [128, 206] width 72 height 10
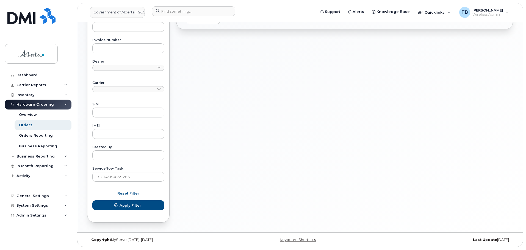
click at [280, 90] on div "Order #302394 $918.20 Preapproved awaiting to be shipped Hardware Upgrade Order…" at bounding box center [344, 35] width 343 height 382
drag, startPoint x: 91, startPoint y: 175, endPoint x: 64, endPoint y: 174, distance: 26.4
click at [77, 174] on div "Government of [GEOGRAPHIC_DATA] (GOA) Support Alerts Knowledge Base Quicklinks …" at bounding box center [300, 20] width 446 height 425
paste input "6101"
type input "SCTASK0856101"
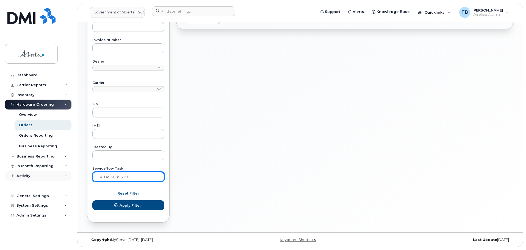
click at [92, 201] on button "Apply Filter" at bounding box center [128, 206] width 72 height 10
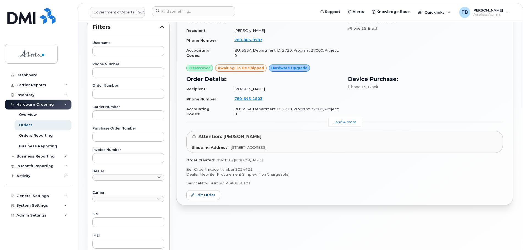
scroll to position [77, 0]
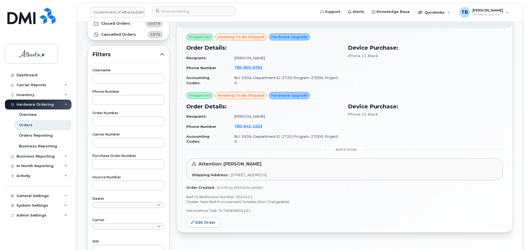
click at [345, 145] on link "...and 4 more" at bounding box center [344, 149] width 33 height 9
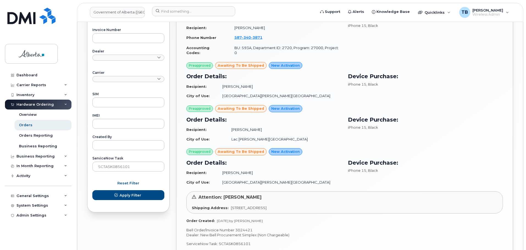
scroll to position [242, 0]
